Goal: Complete application form

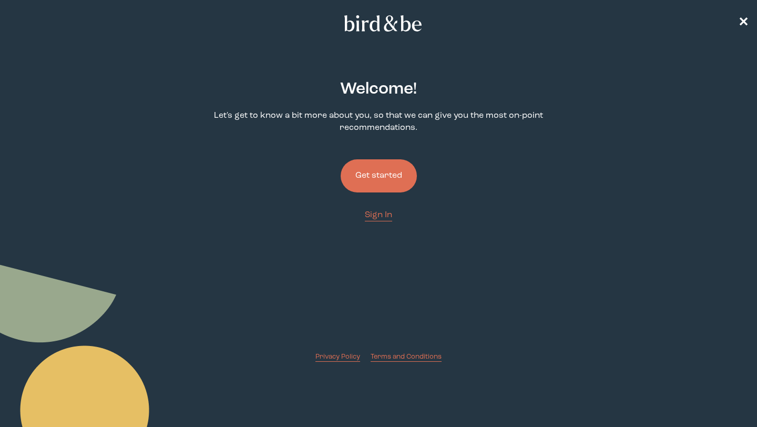
click at [376, 168] on button "Get started" at bounding box center [379, 175] width 76 height 33
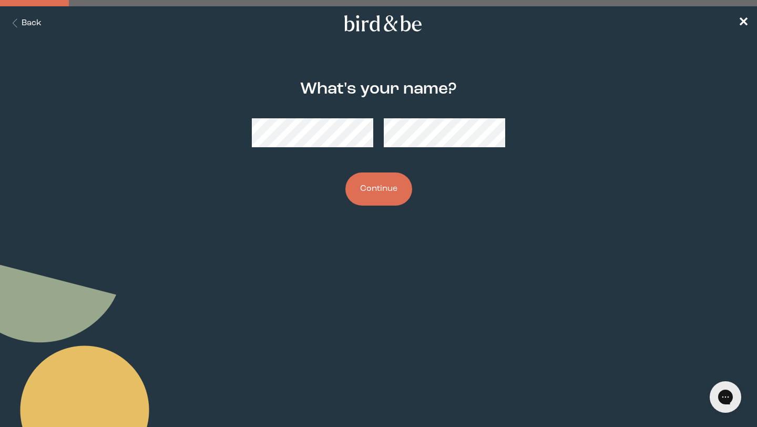
click at [381, 189] on button "Continue" at bounding box center [379, 189] width 67 height 33
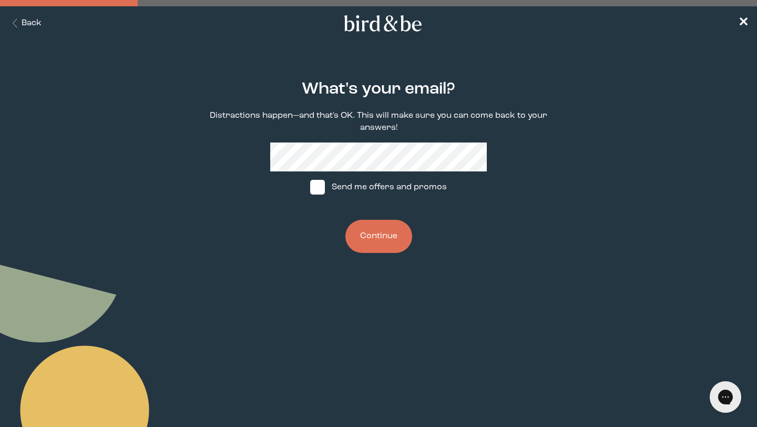
click at [376, 231] on button "Continue" at bounding box center [379, 236] width 67 height 33
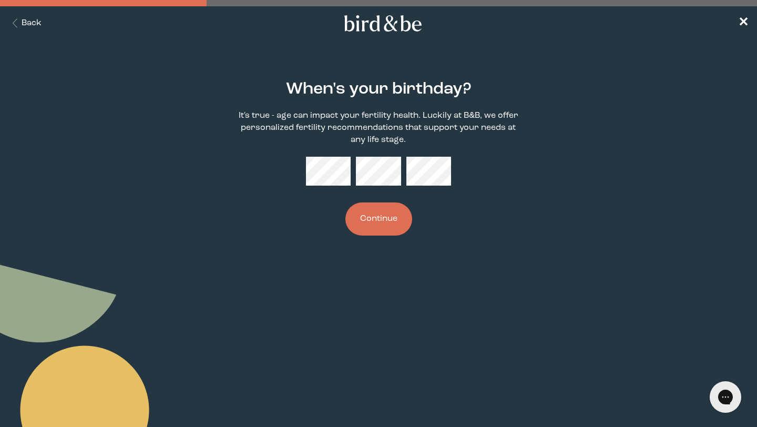
click at [392, 214] on button "Continue" at bounding box center [379, 219] width 67 height 33
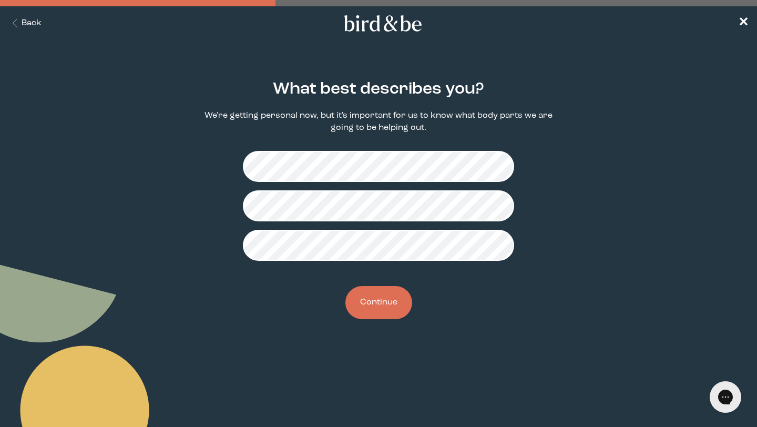
click at [384, 303] on button "Continue" at bounding box center [379, 302] width 67 height 33
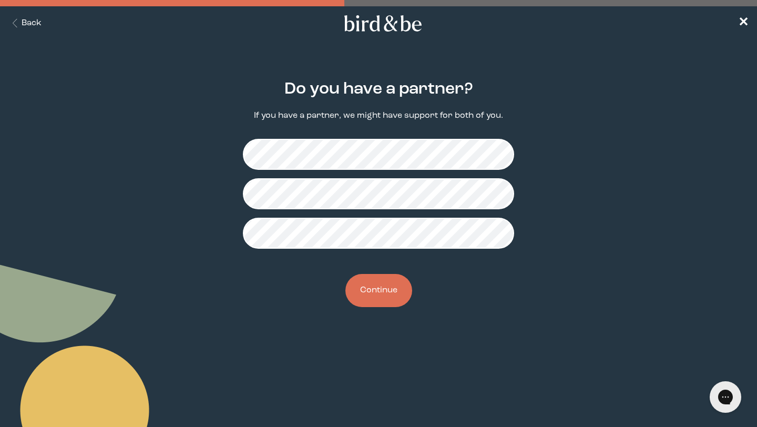
click at [379, 303] on button "Continue" at bounding box center [379, 290] width 67 height 33
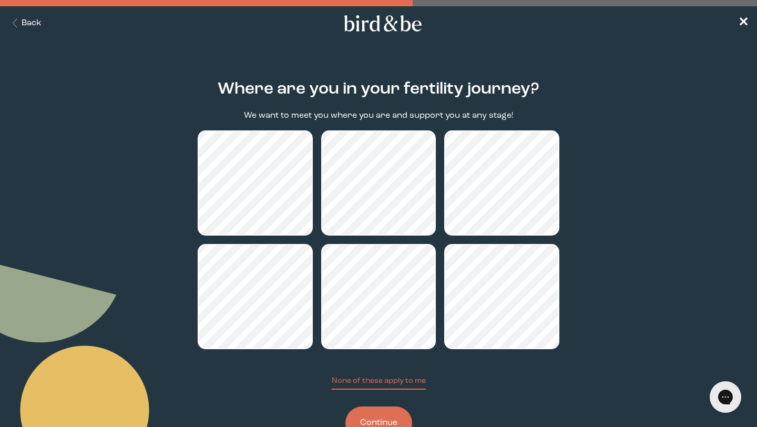
scroll to position [38, 0]
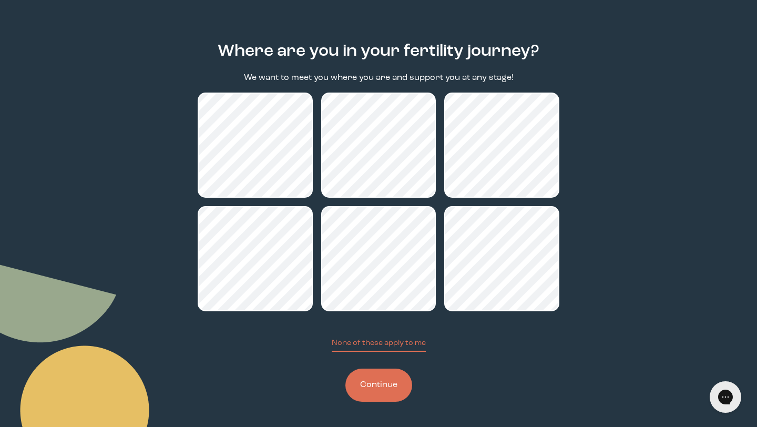
click at [367, 386] on button "Continue" at bounding box center [379, 385] width 67 height 33
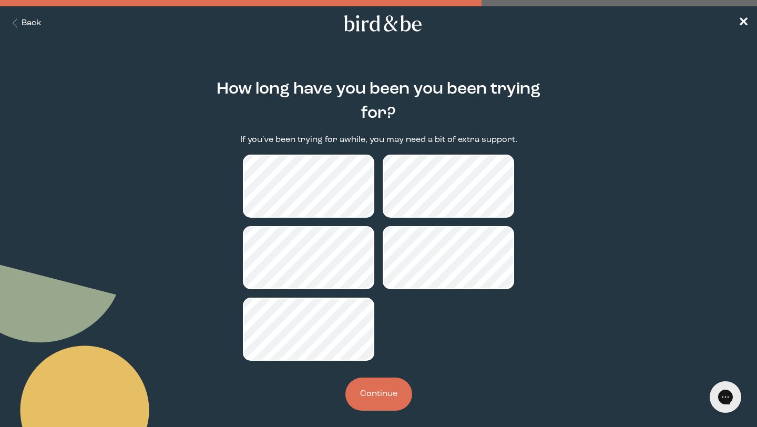
click at [367, 399] on button "Continue" at bounding box center [379, 394] width 67 height 33
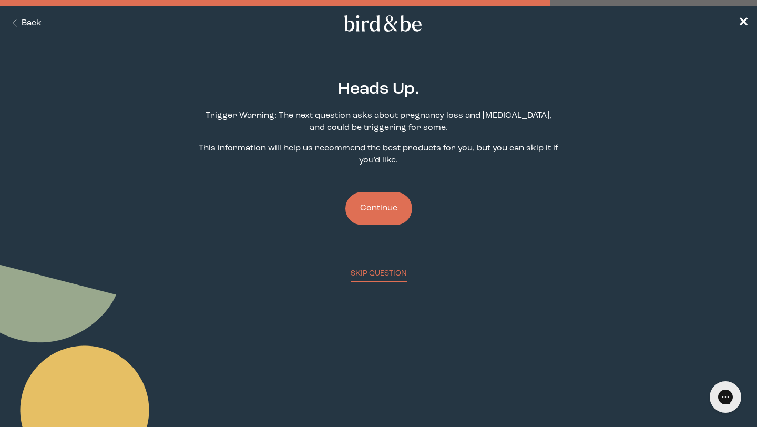
click at [371, 219] on button "Continue" at bounding box center [379, 208] width 67 height 33
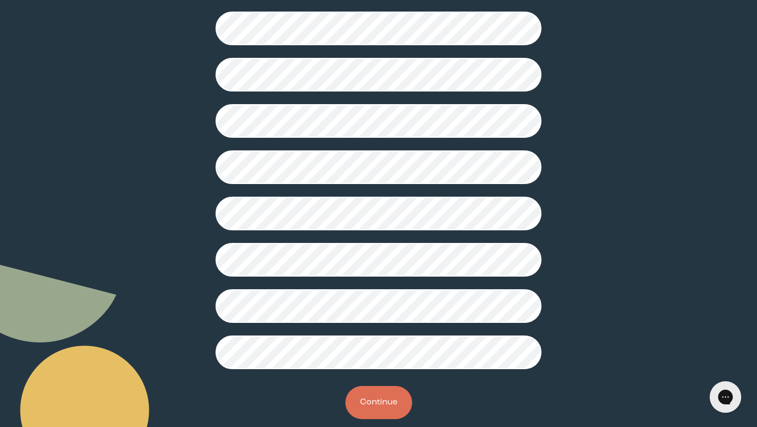
scroll to position [231, 0]
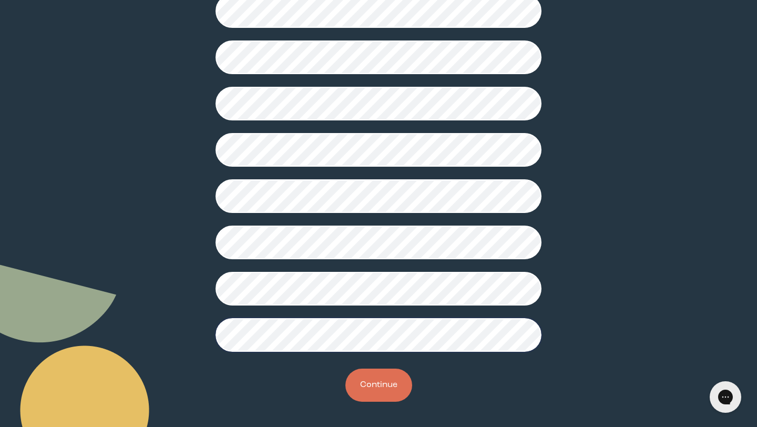
click at [369, 389] on button "Continue" at bounding box center [379, 385] width 67 height 33
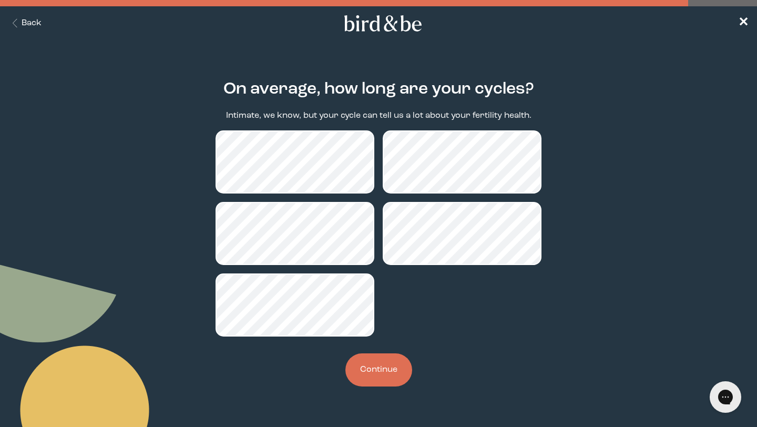
click at [371, 367] on button "Continue" at bounding box center [379, 369] width 67 height 33
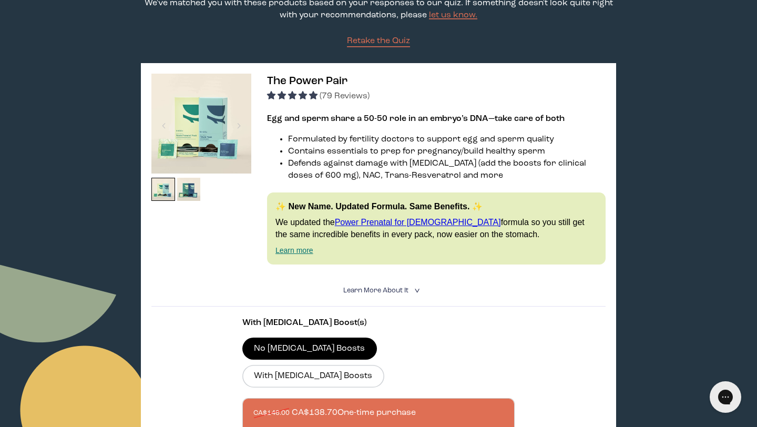
scroll to position [136, 0]
